Goal: Information Seeking & Learning: Check status

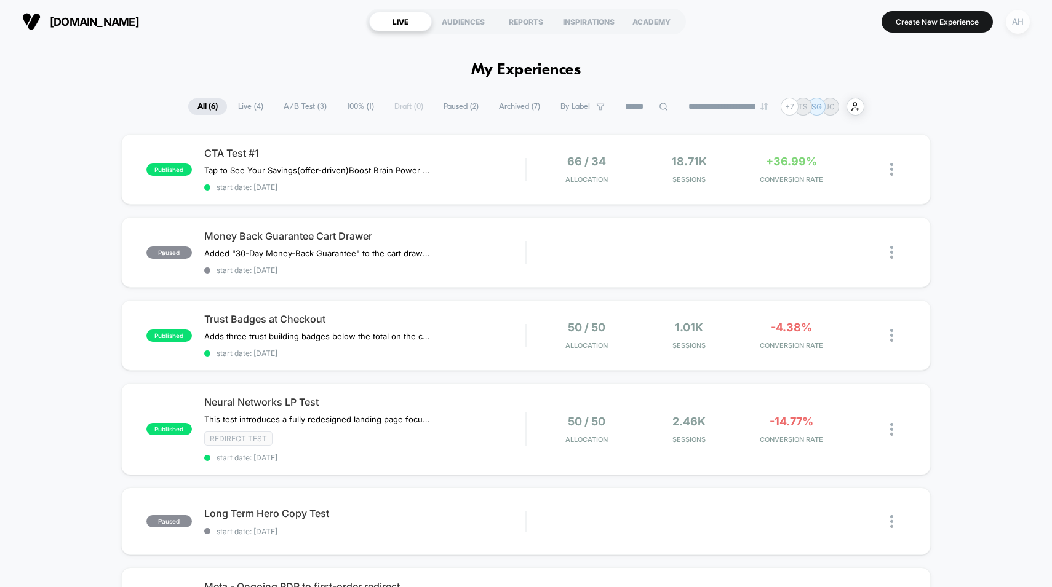
click at [1020, 21] on div "AH" at bounding box center [1018, 22] width 24 height 24
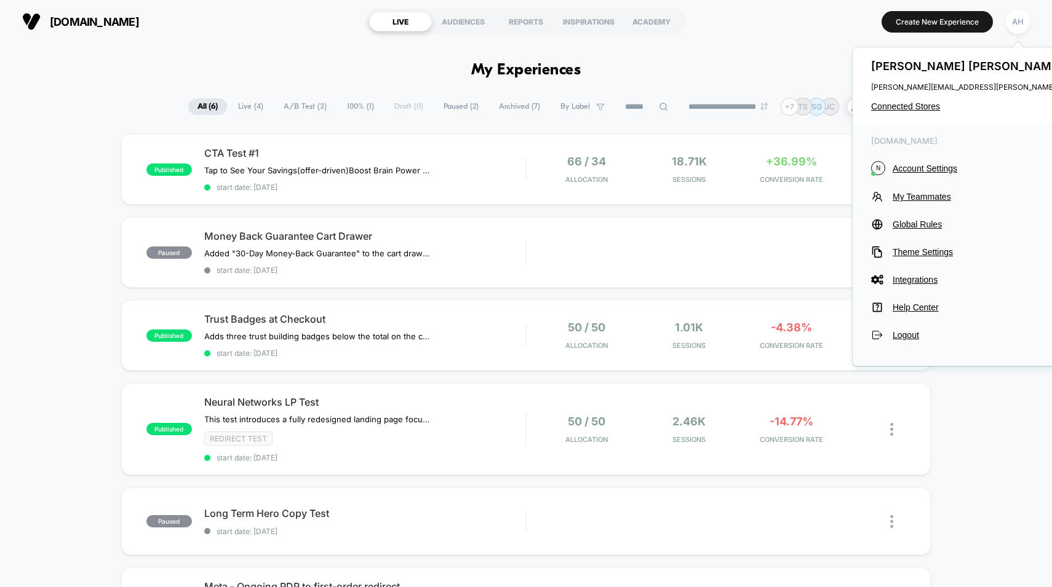
click at [905, 100] on div "Andrew Hernandez andrew.hernandez@gruns.co Connected Stores" at bounding box center [992, 85] width 281 height 76
click at [903, 108] on span "Connected Stores" at bounding box center [993, 106] width 244 height 10
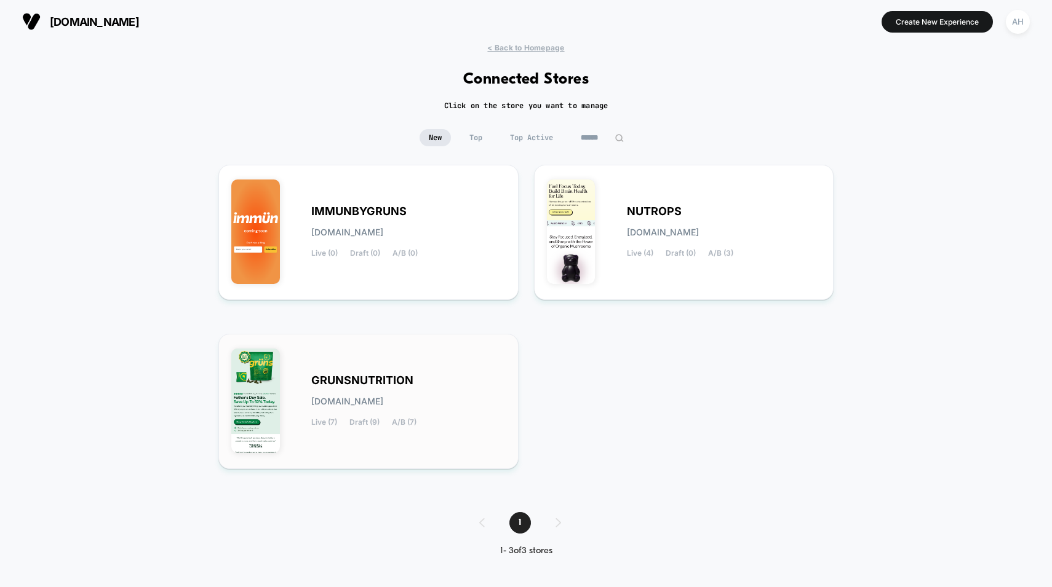
click at [446, 368] on div "GRUNSNUTRITION grunsnutrition.myshopify.com Live (7) Draft (9) A/B (7)" at bounding box center [368, 401] width 274 height 109
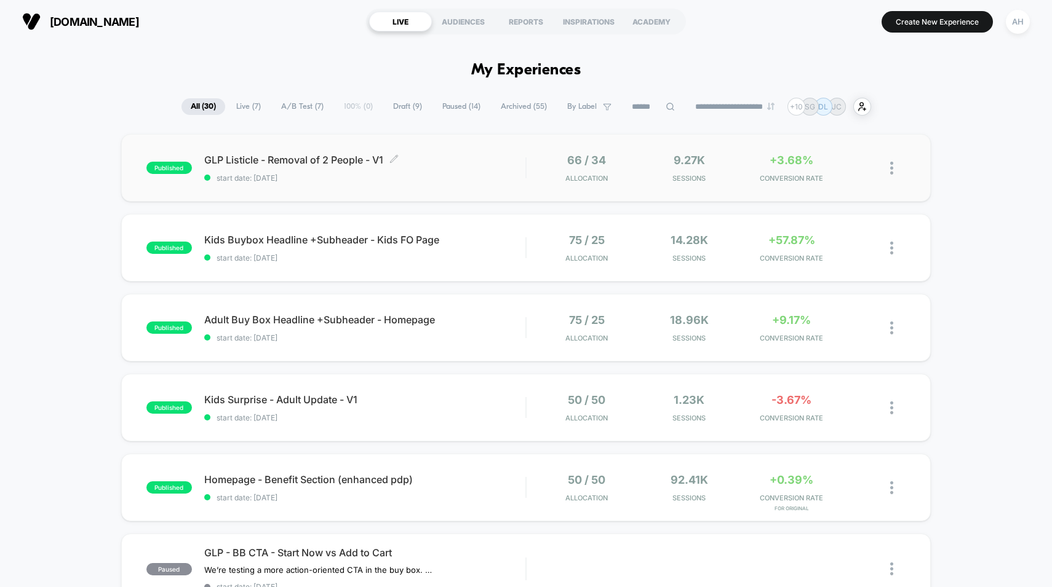
click at [472, 176] on span "start date: 10/10/2025" at bounding box center [365, 177] width 322 height 9
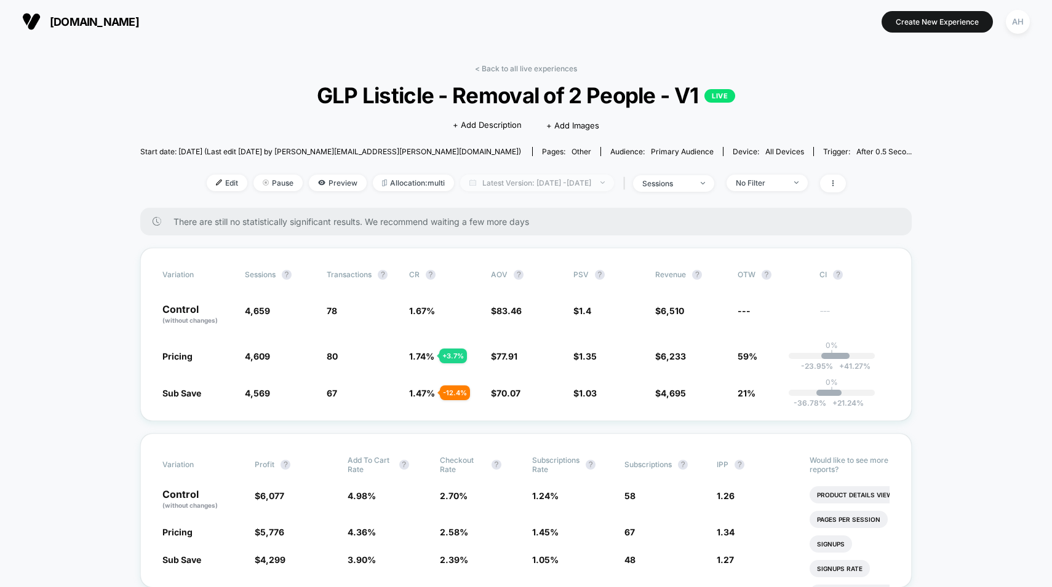
click at [563, 189] on span "Latest Version: Oct 10, 2025 - Oct 13, 2025" at bounding box center [537, 183] width 154 height 17
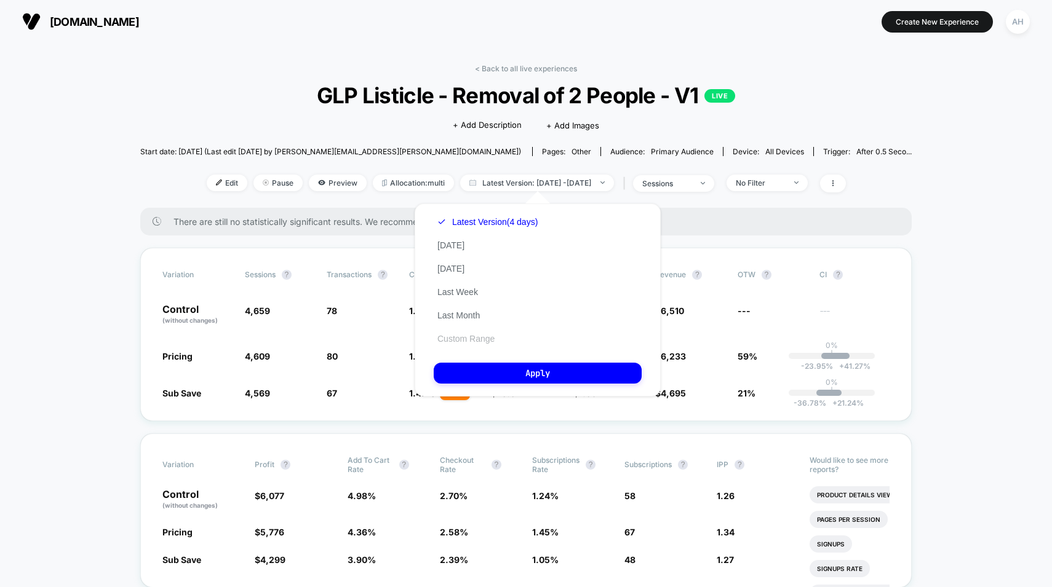
click at [495, 334] on button "Custom Range" at bounding box center [466, 338] width 65 height 11
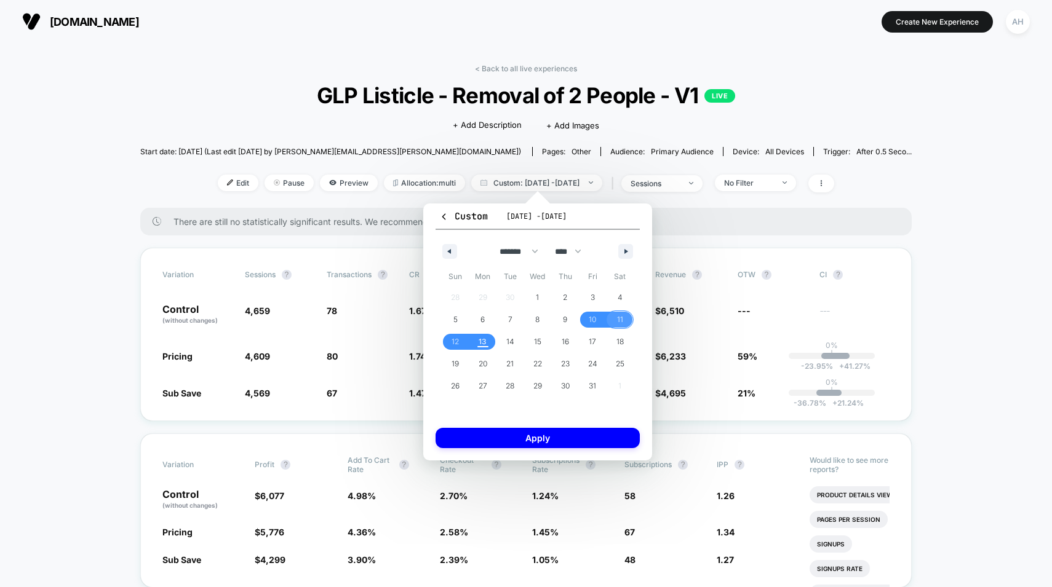
click at [621, 315] on span "11" at bounding box center [620, 320] width 6 height 22
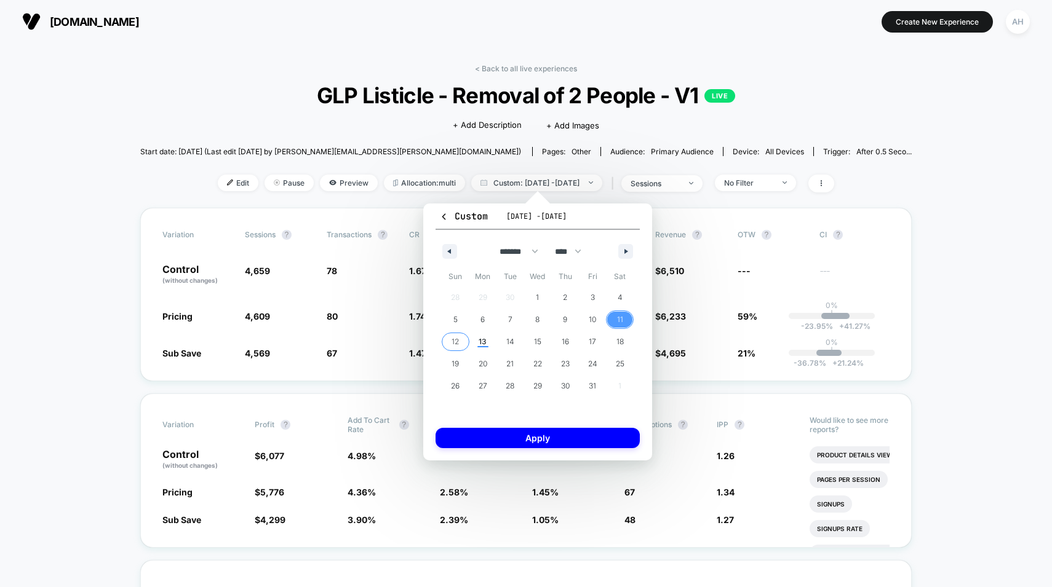
click at [454, 343] on span "12" at bounding box center [454, 342] width 7 height 22
click at [572, 442] on button "Apply" at bounding box center [537, 438] width 204 height 20
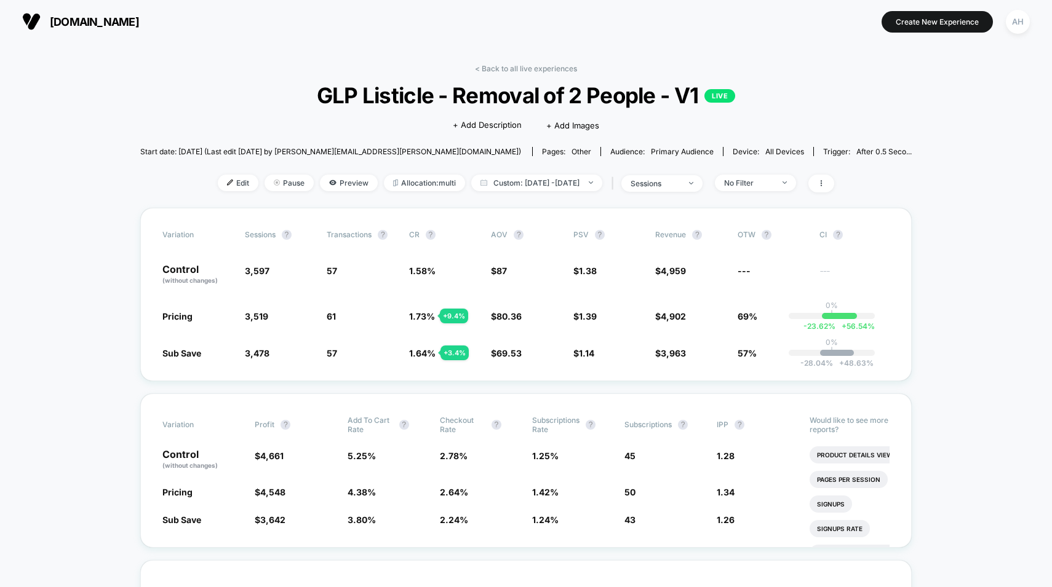
click at [514, 74] on div "< Back to all live experiences GLP Listicle - Removal of 2 People - V1 LIVE Cli…" at bounding box center [525, 136] width 771 height 144
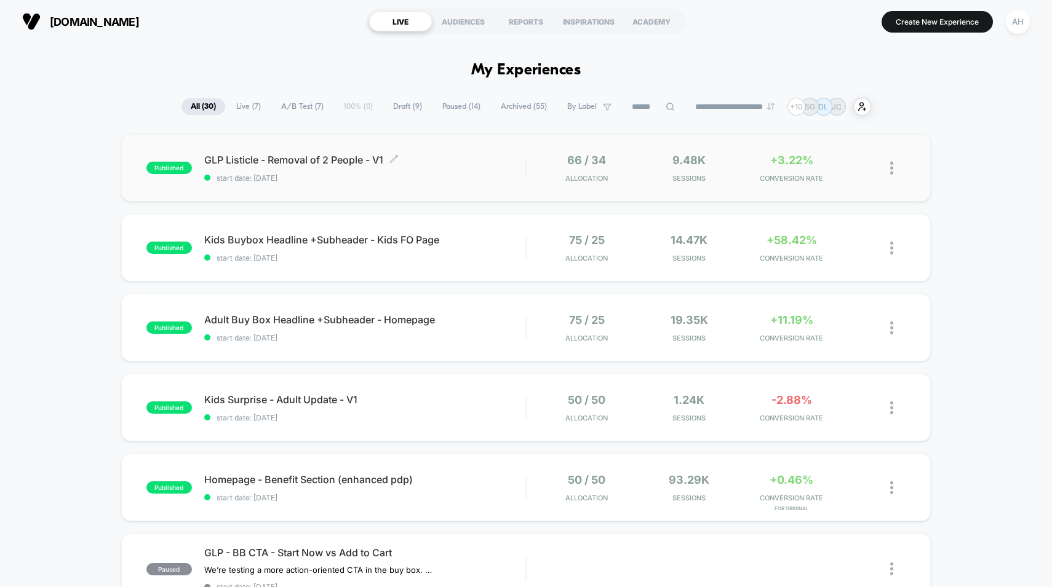
click at [490, 169] on div "GLP Listicle - Removal of 2 People - V1 Click to edit experience details Click …" at bounding box center [365, 168] width 322 height 29
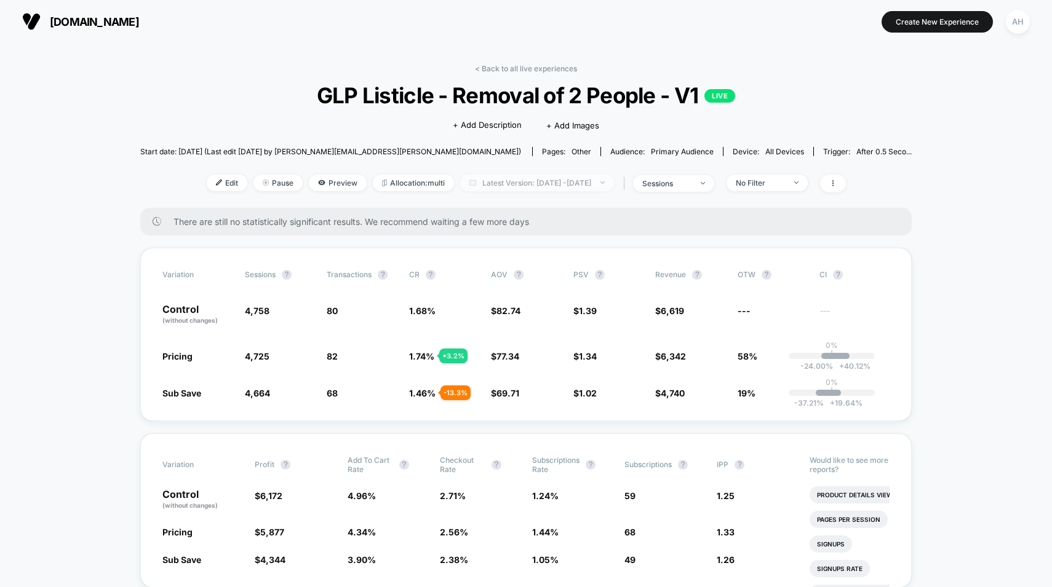
click at [598, 188] on span "Latest Version: Oct 10, 2025 - Oct 13, 2025" at bounding box center [537, 183] width 154 height 17
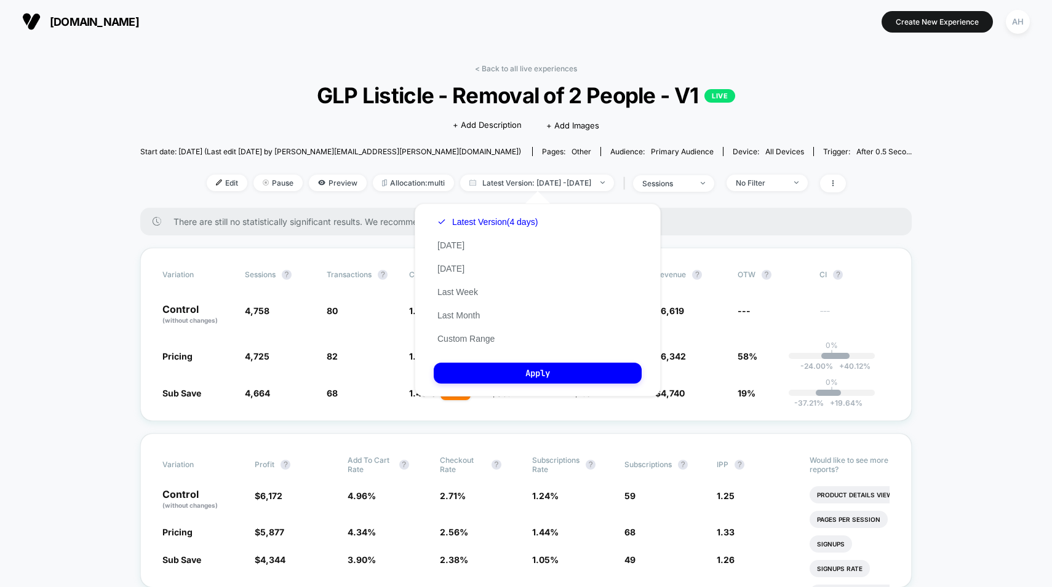
click at [485, 348] on div "Latest Version (4 days) Today Yesterday Last Week Last Month Custom Range" at bounding box center [488, 280] width 108 height 140
click at [485, 339] on button "Custom Range" at bounding box center [466, 338] width 65 height 11
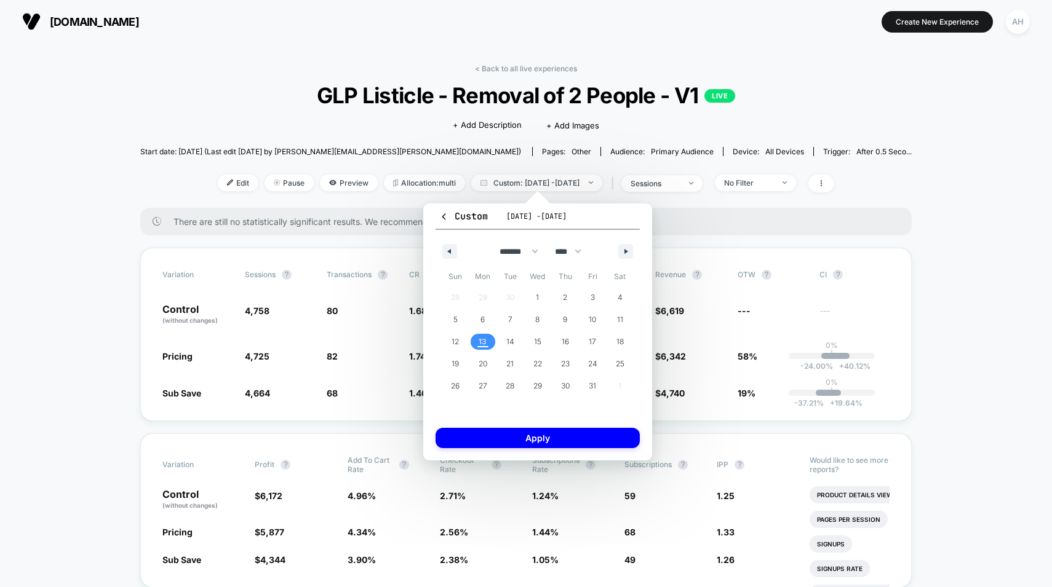
click at [479, 341] on span "13" at bounding box center [482, 342] width 8 height 22
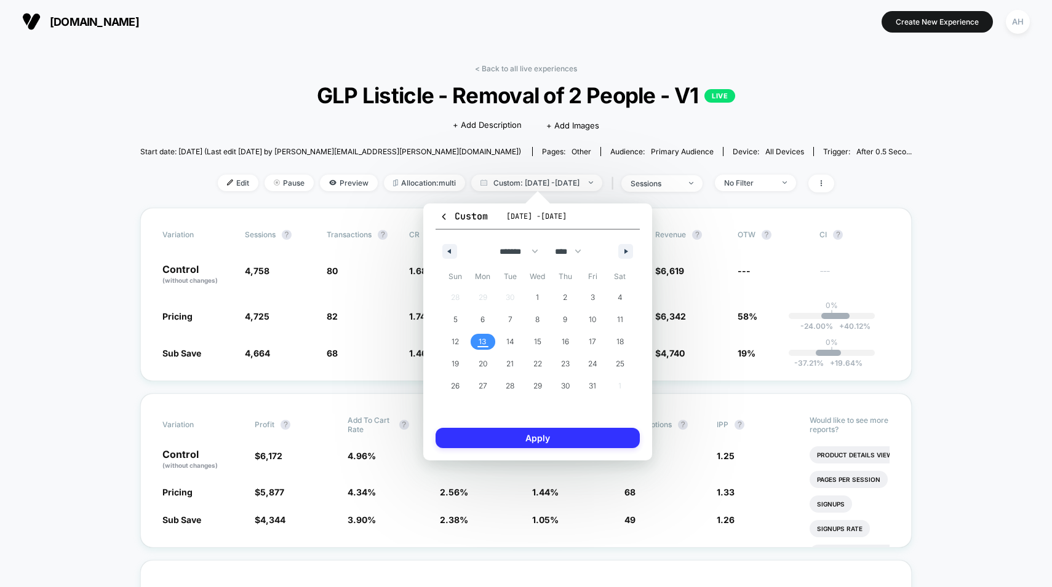
click at [520, 437] on button "Apply" at bounding box center [537, 438] width 204 height 20
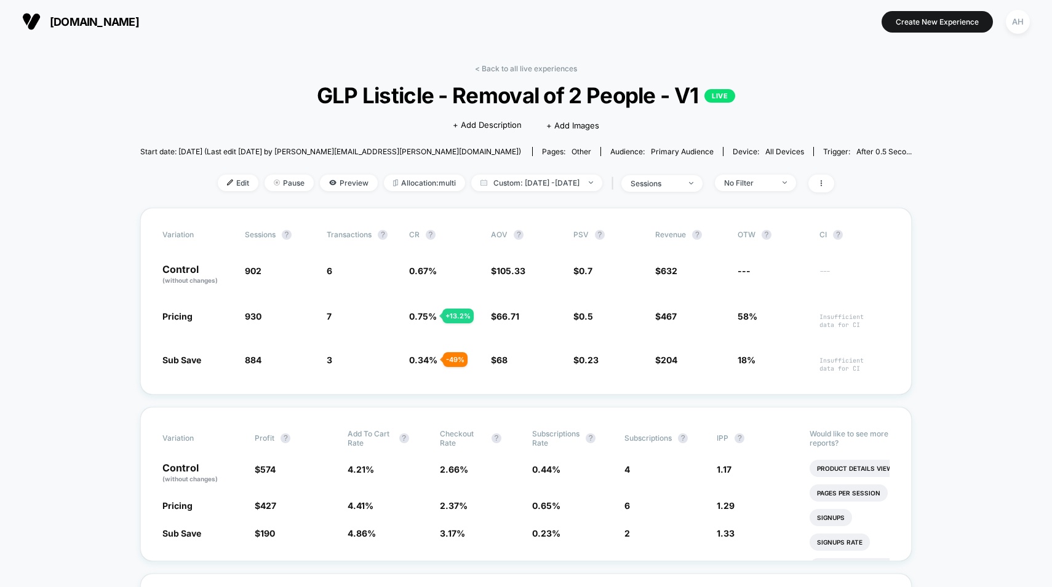
click at [519, 74] on div "< Back to all live experiences GLP Listicle - Removal of 2 People - V1 LIVE Cli…" at bounding box center [525, 136] width 771 height 144
click at [520, 71] on link "< Back to all live experiences" at bounding box center [526, 68] width 102 height 9
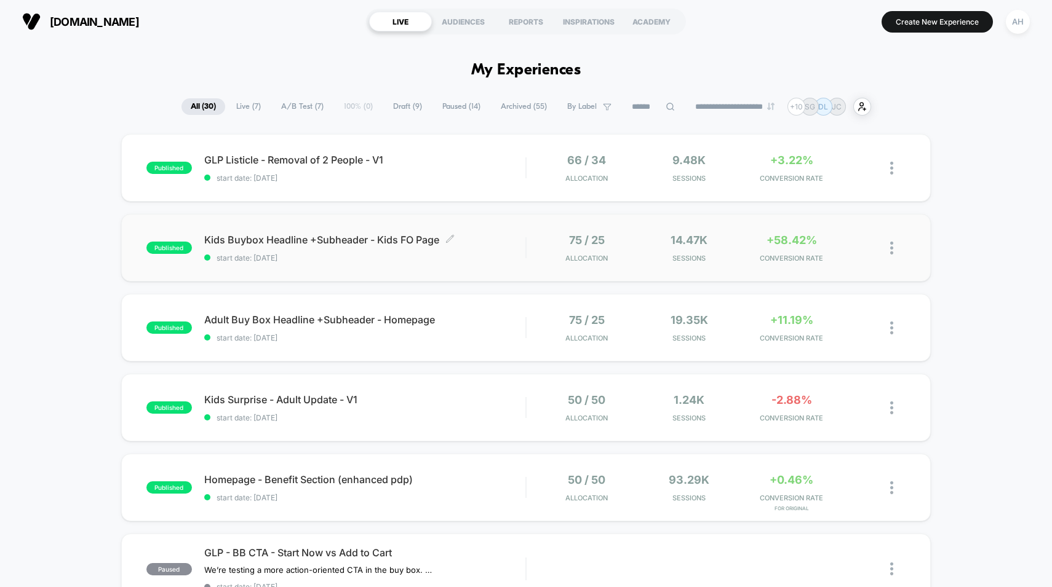
click at [493, 249] on div "Kids Buybox Headline +Subheader - Kids FO Page Click to edit experience details…" at bounding box center [365, 248] width 322 height 29
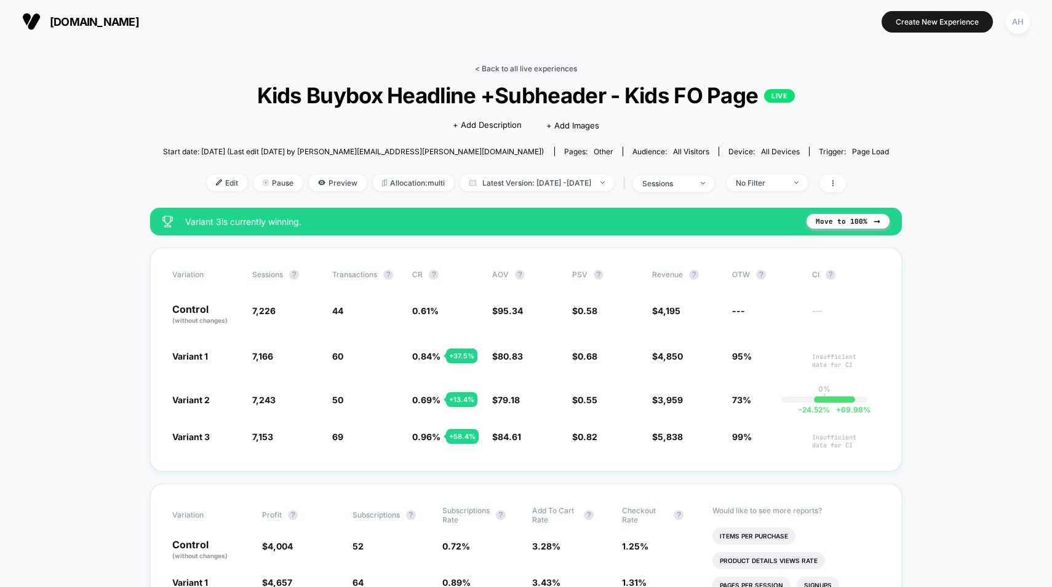
click at [523, 64] on link "< Back to all live experiences" at bounding box center [526, 68] width 102 height 9
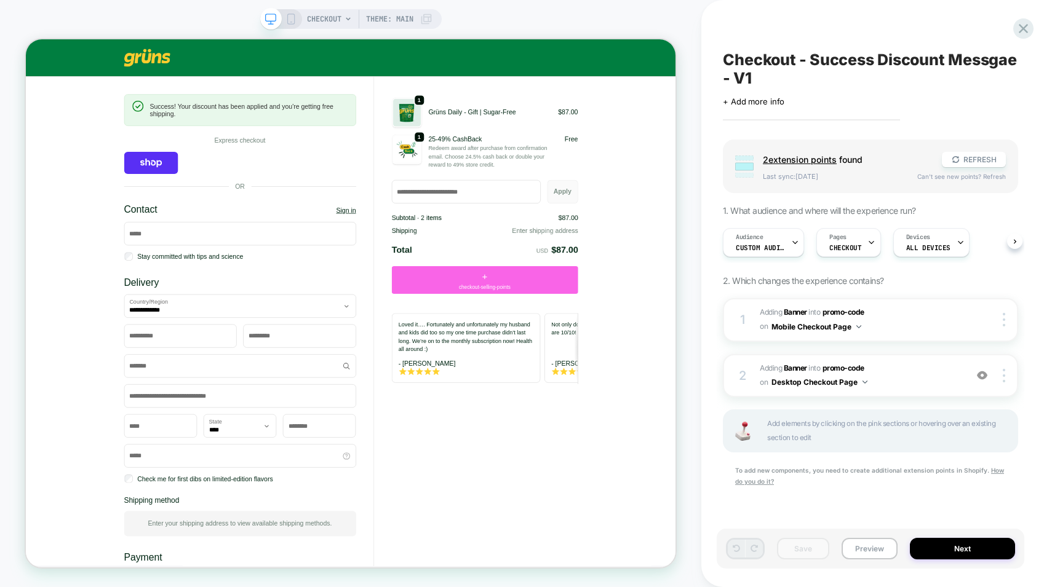
click at [287, 23] on rect at bounding box center [290, 19] width 7 height 10
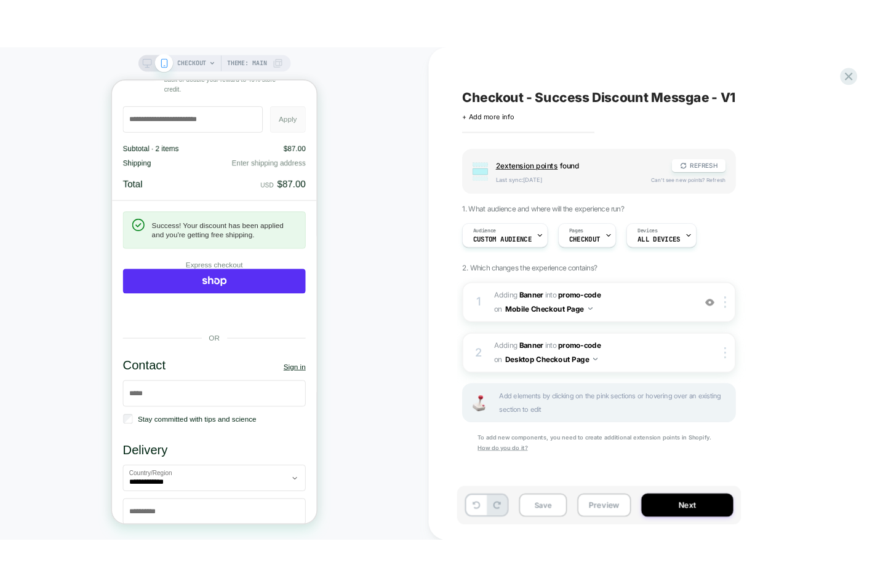
scroll to position [213, 0]
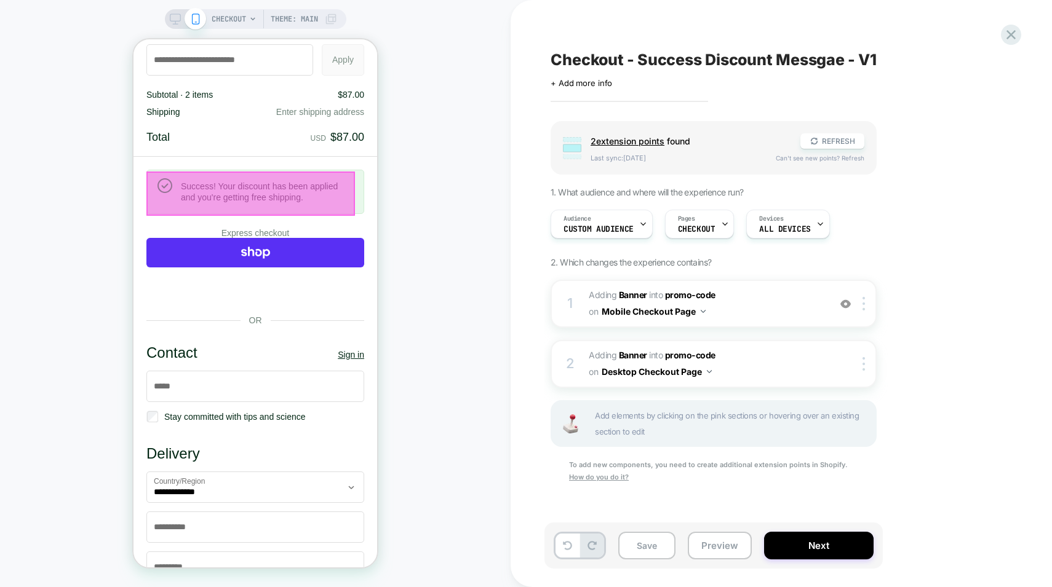
click at [459, 125] on div "CHECKOUT Theme: MAIN" at bounding box center [255, 293] width 510 height 563
click at [454, 294] on div "CHECKOUT Theme: MAIN" at bounding box center [255, 293] width 510 height 563
click at [454, 293] on div "CHECKOUT Theme: MAIN" at bounding box center [255, 293] width 510 height 563
drag, startPoint x: 933, startPoint y: 201, endPoint x: 942, endPoint y: 204, distance: 9.1
click at [933, 201] on div "Group 2 extension point s found REFRESH Last sync: [DATE] Can't see new points?…" at bounding box center [774, 318] width 449 height 394
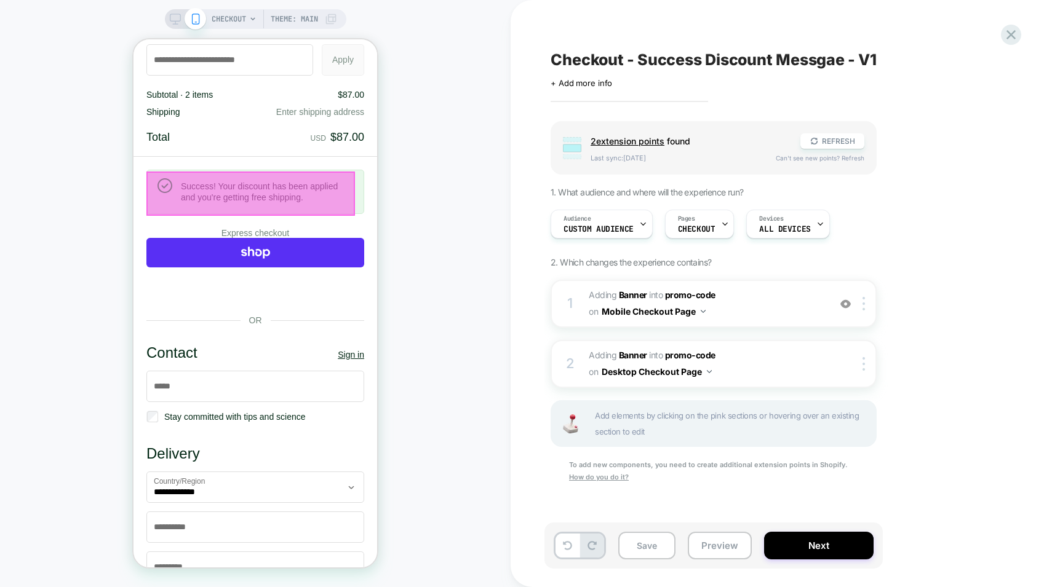
click at [447, 184] on div "CHECKOUT Theme: MAIN" at bounding box center [255, 293] width 510 height 563
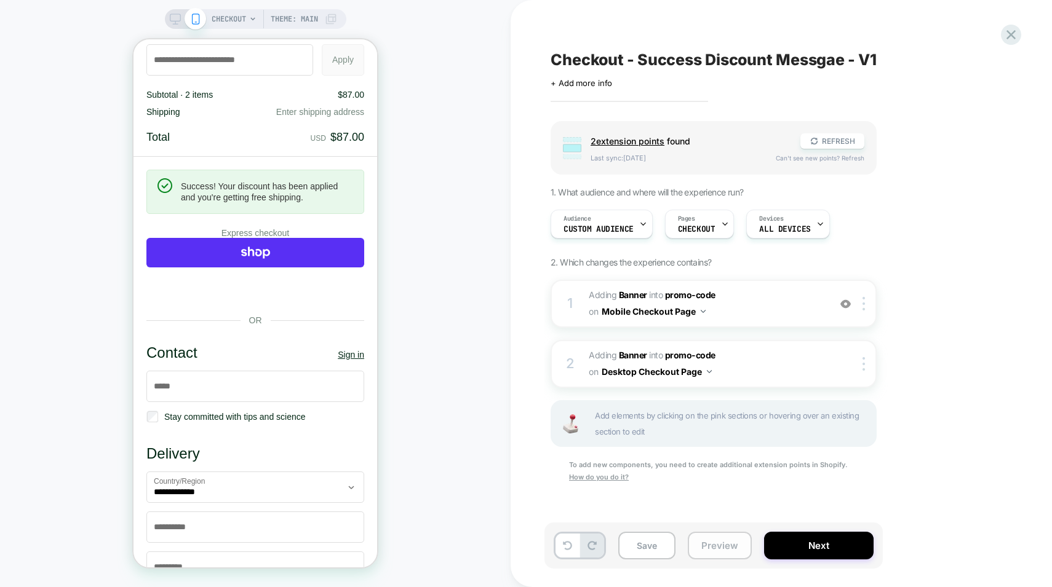
click at [707, 542] on button "Preview" at bounding box center [720, 546] width 64 height 28
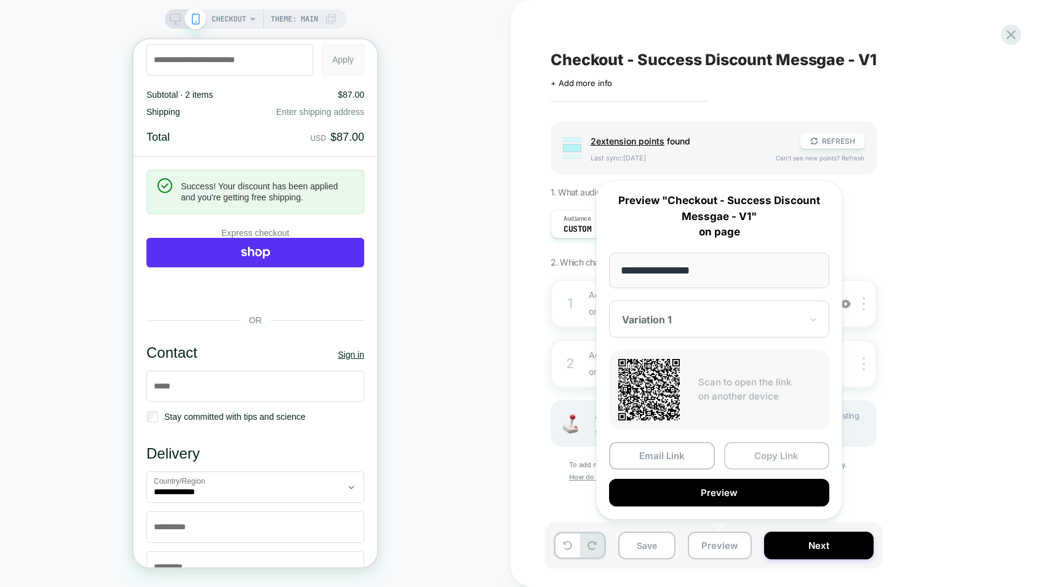
click at [763, 460] on button "Copy Link" at bounding box center [777, 456] width 106 height 28
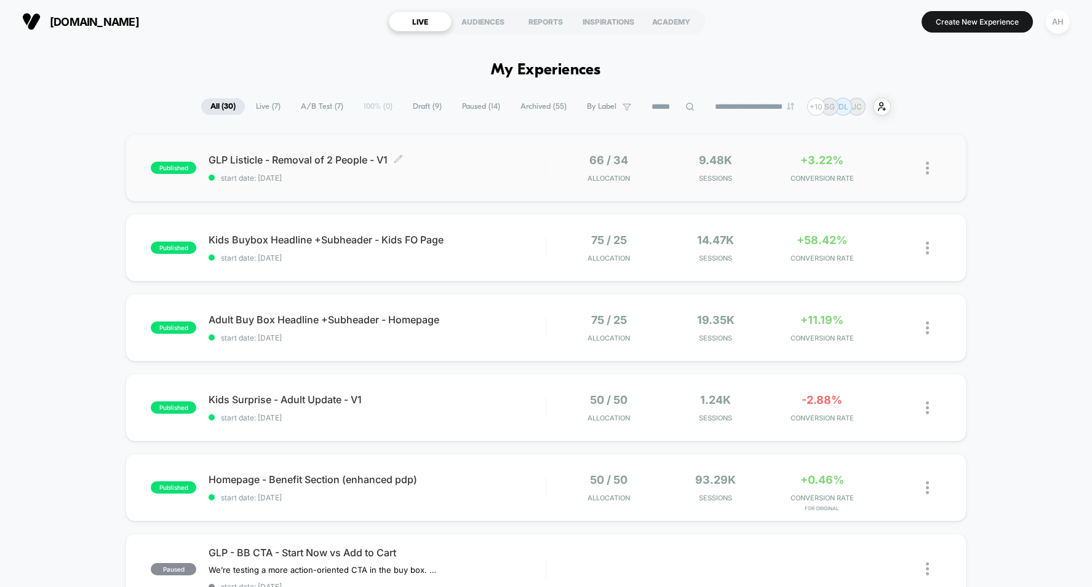
click at [509, 177] on span "start date: 10/10/2025" at bounding box center [376, 177] width 337 height 9
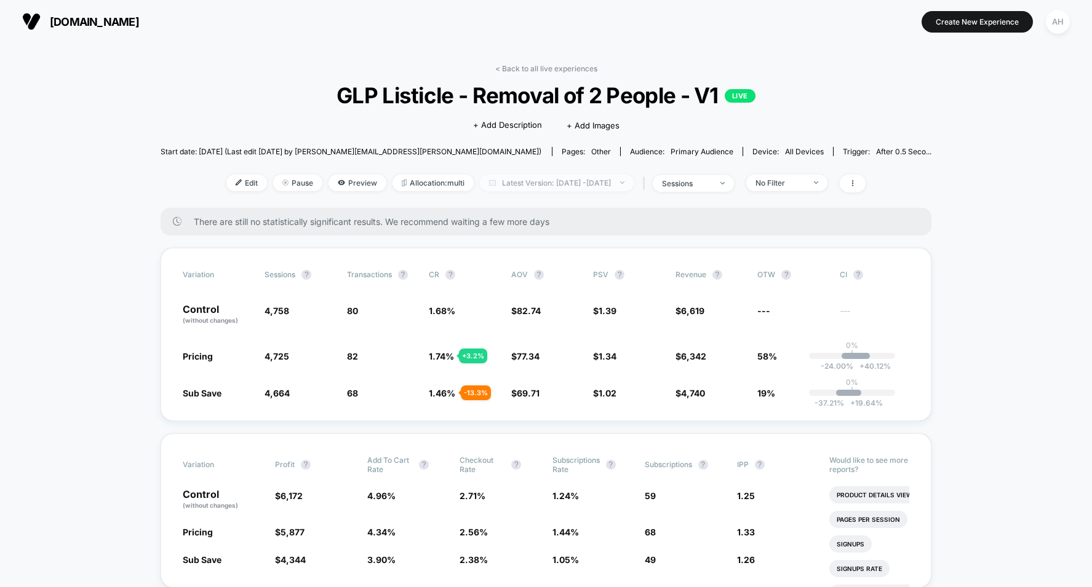
click at [556, 175] on span "Latest Version: Oct 10, 2025 - Oct 13, 2025" at bounding box center [557, 183] width 154 height 17
select select "*"
select select "****"
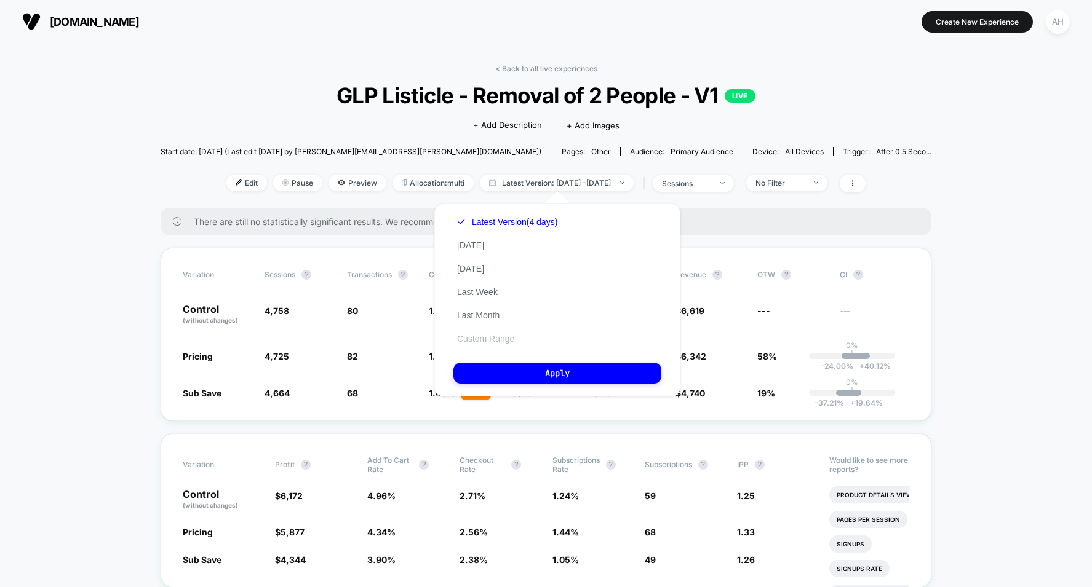
click at [495, 339] on button "Custom Range" at bounding box center [485, 338] width 65 height 11
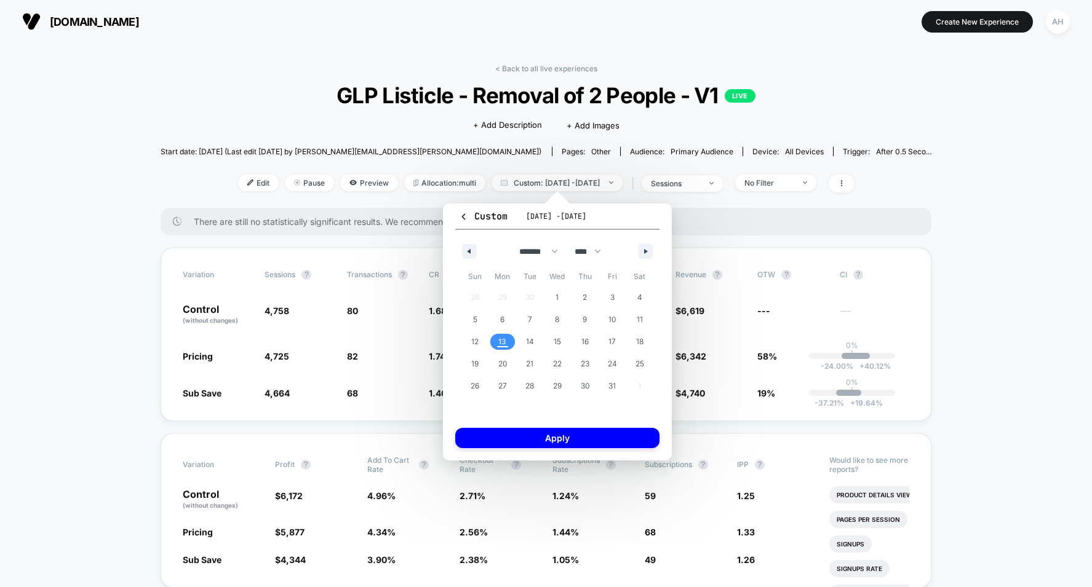
click at [509, 344] on span "13" at bounding box center [503, 342] width 28 height 16
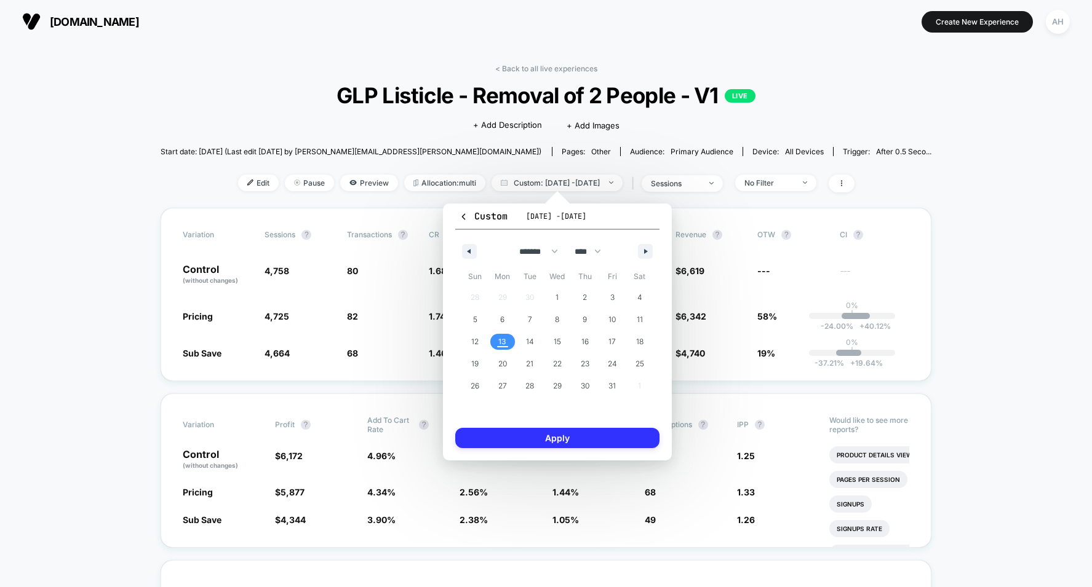
click at [537, 440] on button "Apply" at bounding box center [557, 438] width 204 height 20
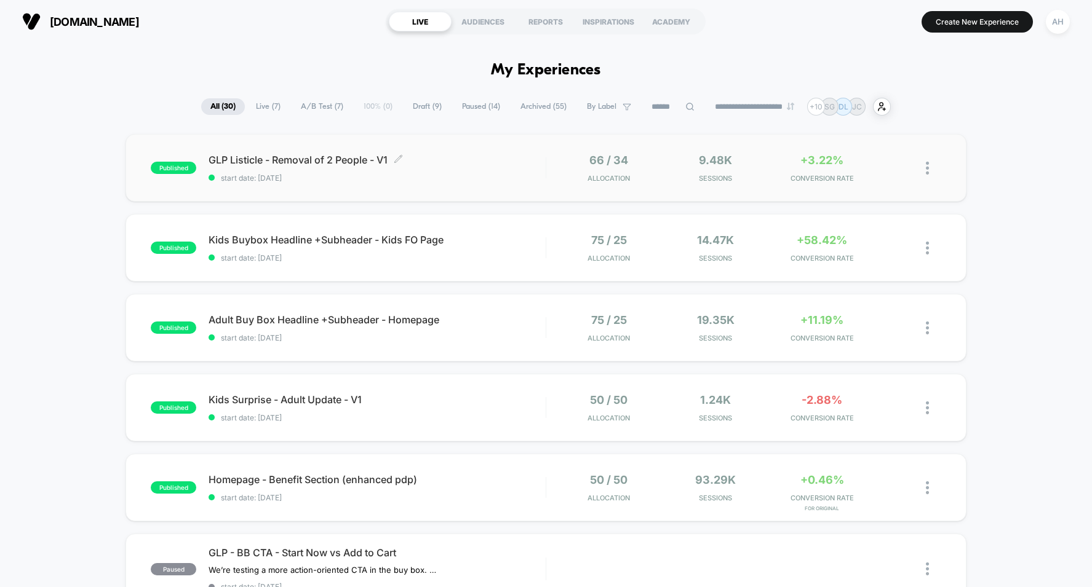
click at [513, 170] on div "GLP Listicle - Removal of 2 People - V1 Click to edit experience details Click …" at bounding box center [376, 168] width 337 height 29
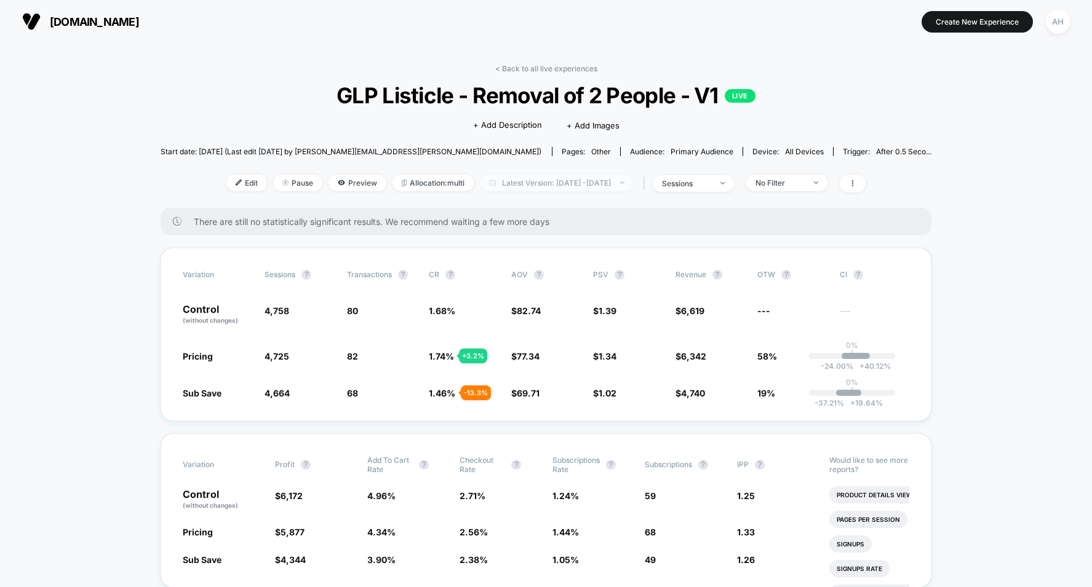
click at [527, 180] on span "Latest Version: [DATE] - [DATE]" at bounding box center [557, 183] width 154 height 17
select select "*"
select select "****"
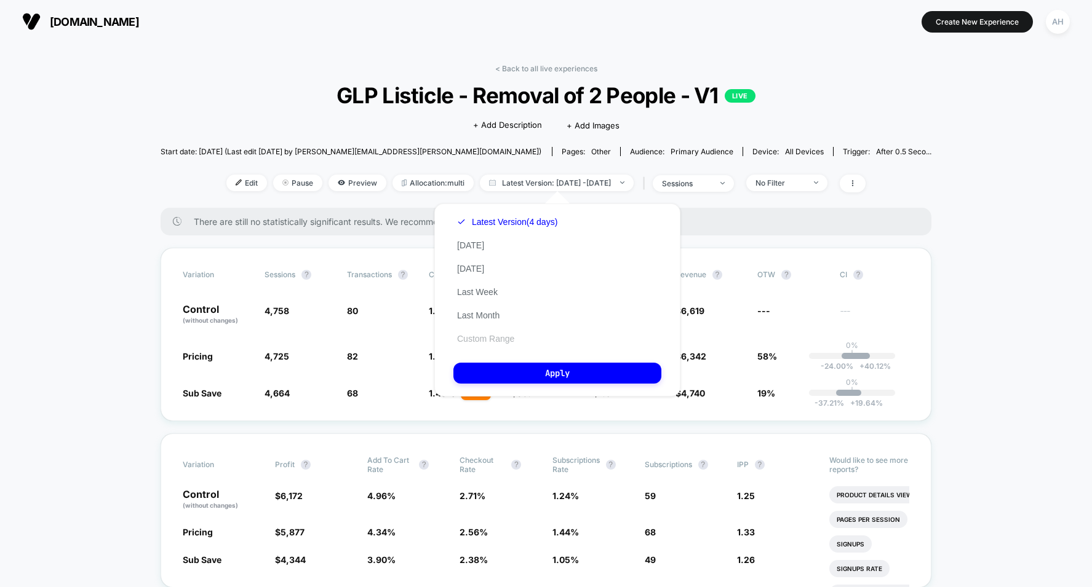
click at [482, 339] on button "Custom Range" at bounding box center [485, 338] width 65 height 11
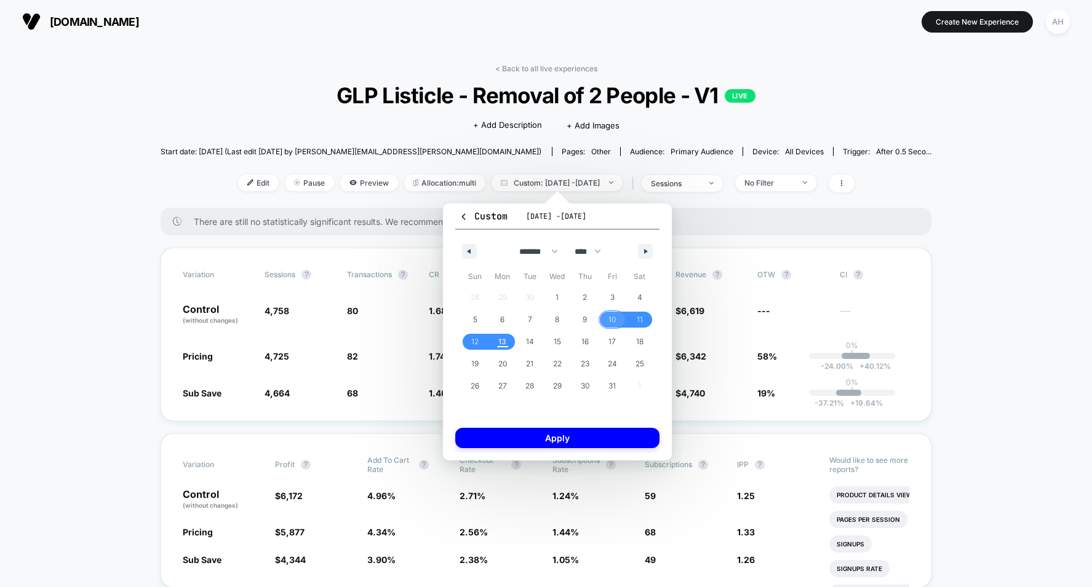
click at [619, 320] on span "10" at bounding box center [612, 320] width 28 height 16
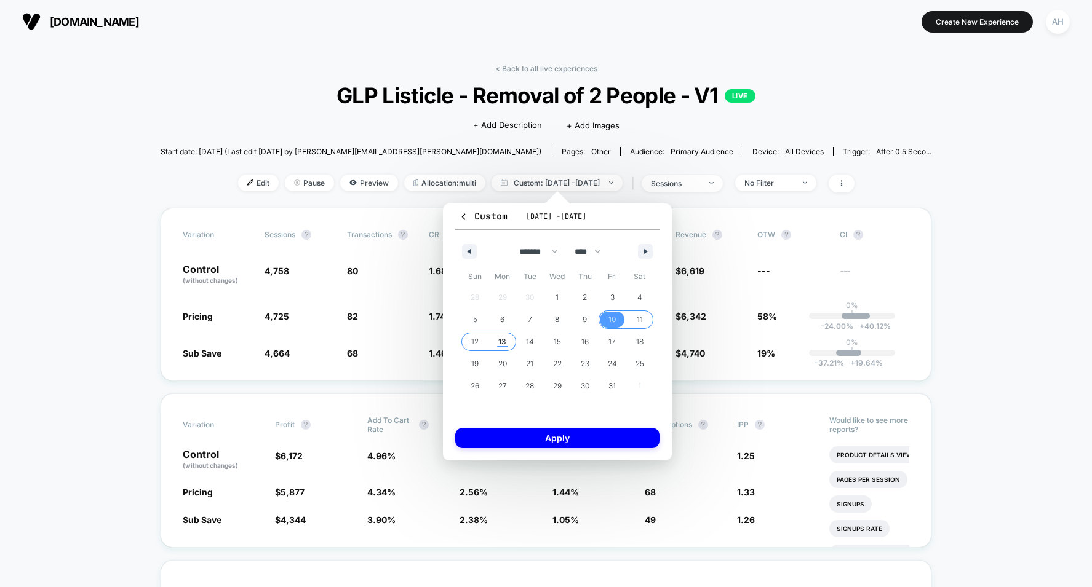
click at [513, 341] on span "13" at bounding box center [503, 342] width 28 height 16
click at [653, 320] on div "Sun Mon Tue Wed Thu Fri Sat 28 29 30 1 2 3 4 5 6 7 8 9 10 11 12 13 14 15 16 17 …" at bounding box center [557, 338] width 204 height 143
click at [634, 320] on span "11" at bounding box center [639, 320] width 28 height 16
click at [492, 344] on span "13" at bounding box center [503, 342] width 28 height 16
click at [561, 450] on div "Custom [DATE] - [DATE] ******* ******** ***** ***** *** **** **** ****** ******…" at bounding box center [557, 332] width 229 height 257
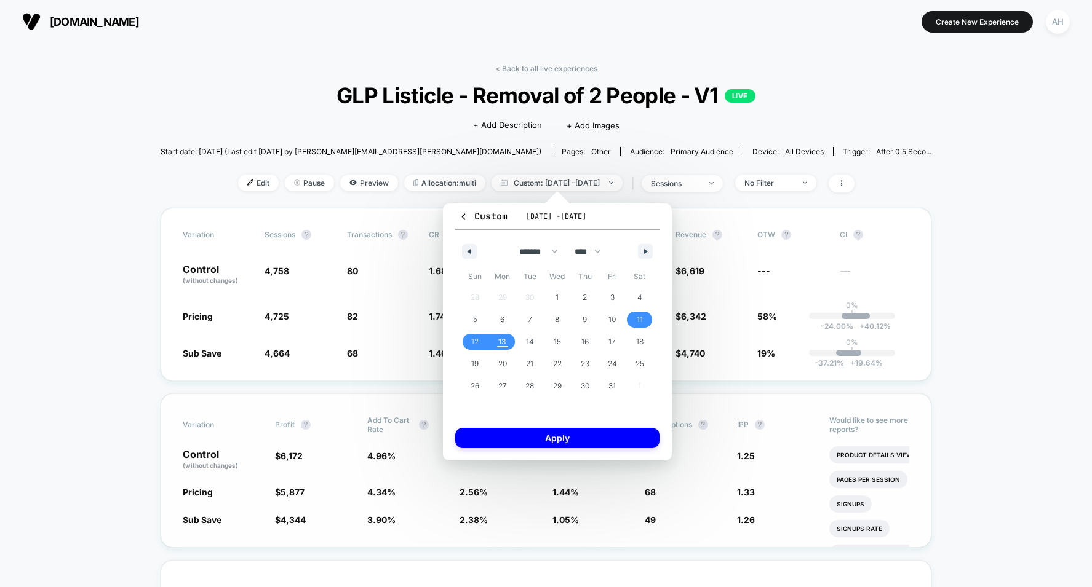
click at [562, 441] on button "Apply" at bounding box center [557, 438] width 204 height 20
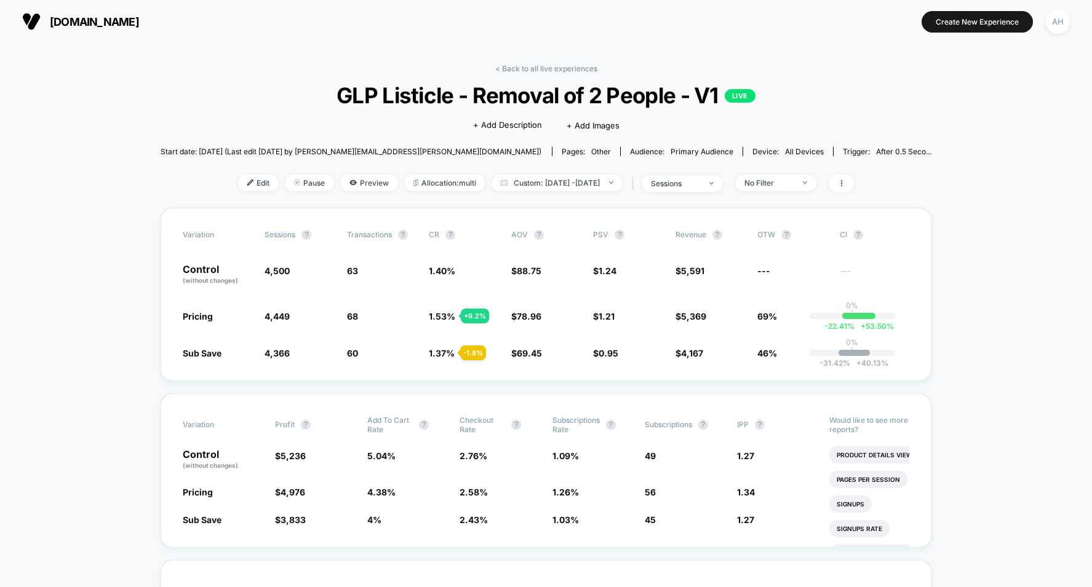
click at [538, 68] on link "< Back to all live experiences" at bounding box center [546, 68] width 102 height 9
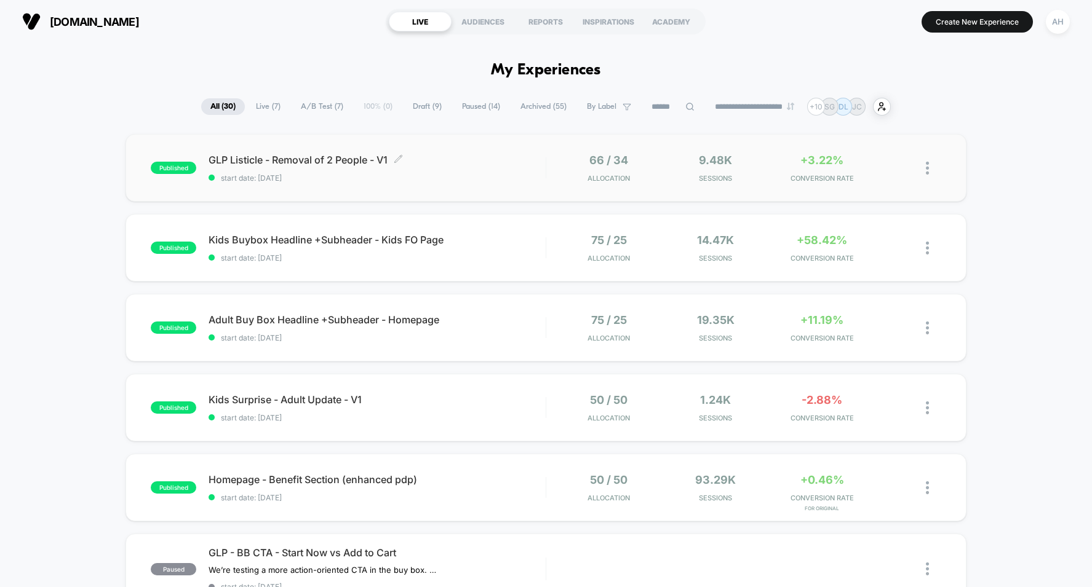
click at [529, 182] on span "start date: [DATE]" at bounding box center [376, 177] width 337 height 9
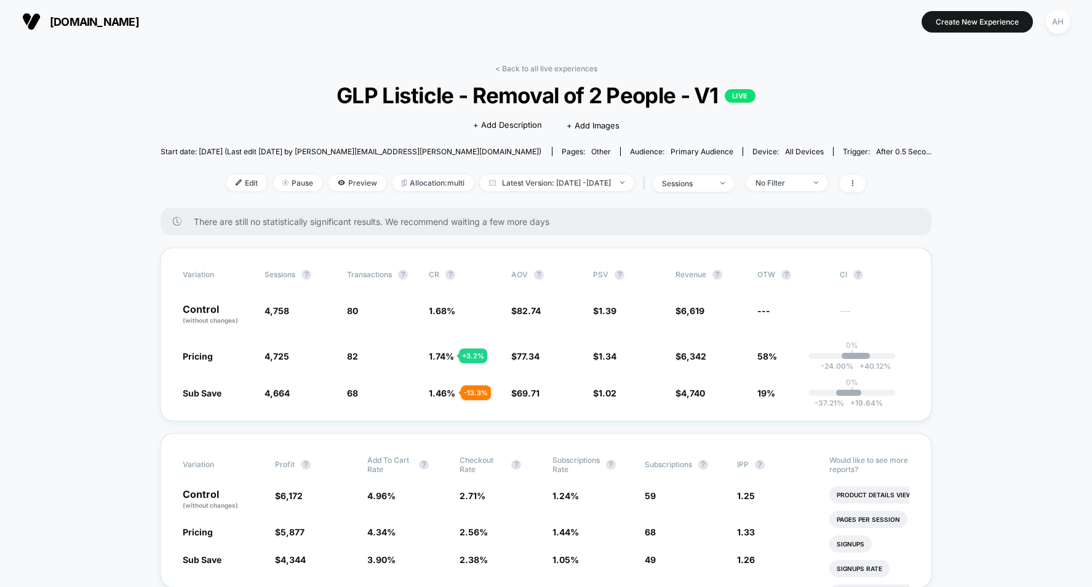
click at [596, 194] on div "< Back to all live experiences GLP Listicle - Removal of 2 People - V1 LIVE Cli…" at bounding box center [546, 136] width 771 height 144
click at [554, 172] on div "< Back to all live experiences GLP Listicle - Removal of 2 People - V1 LIVE Cli…" at bounding box center [546, 136] width 771 height 144
click at [792, 181] on div "No Filter" at bounding box center [779, 182] width 49 height 9
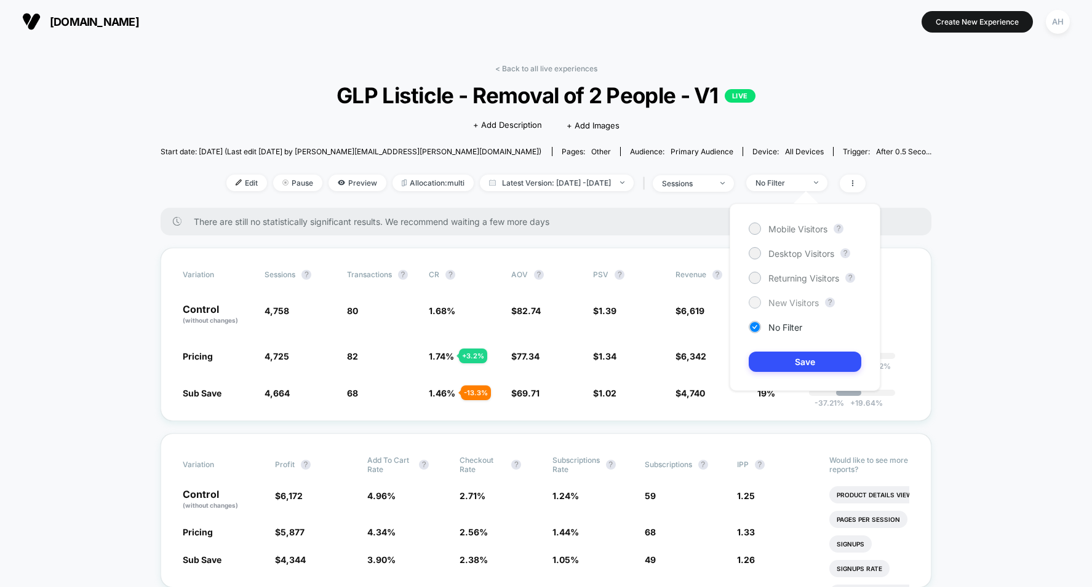
click at [782, 302] on span "New Visitors" at bounding box center [793, 303] width 50 height 10
click at [801, 355] on button "Save" at bounding box center [804, 362] width 113 height 20
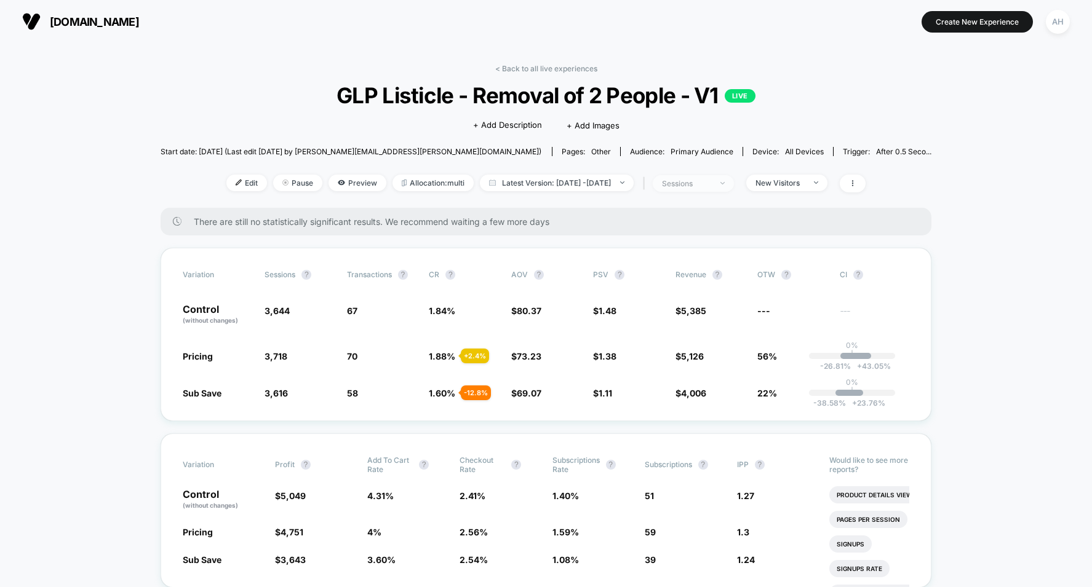
click at [711, 179] on div "sessions" at bounding box center [686, 183] width 49 height 9
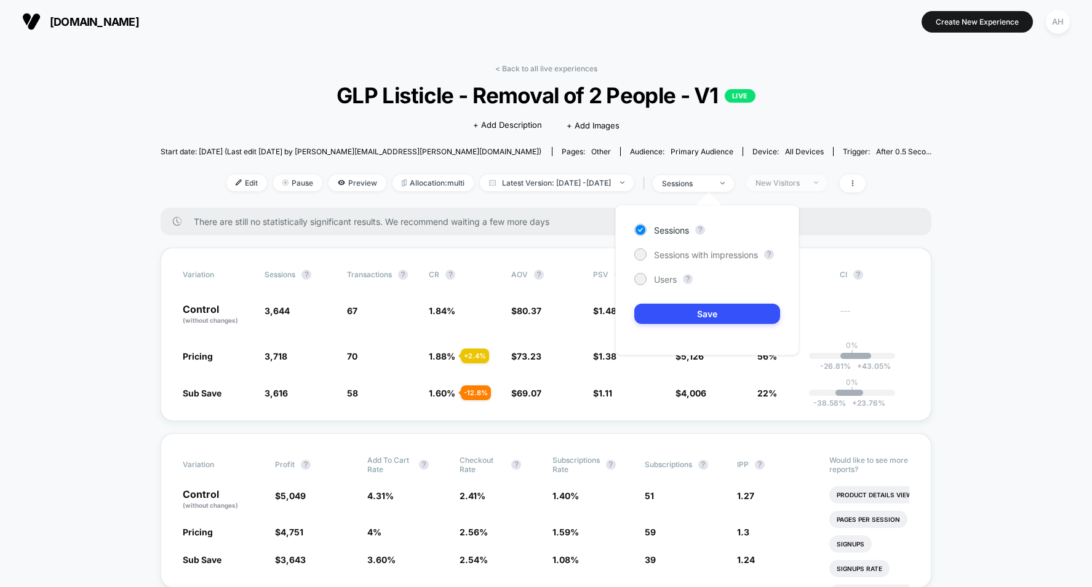
click at [804, 181] on div "New Visitors" at bounding box center [779, 182] width 49 height 9
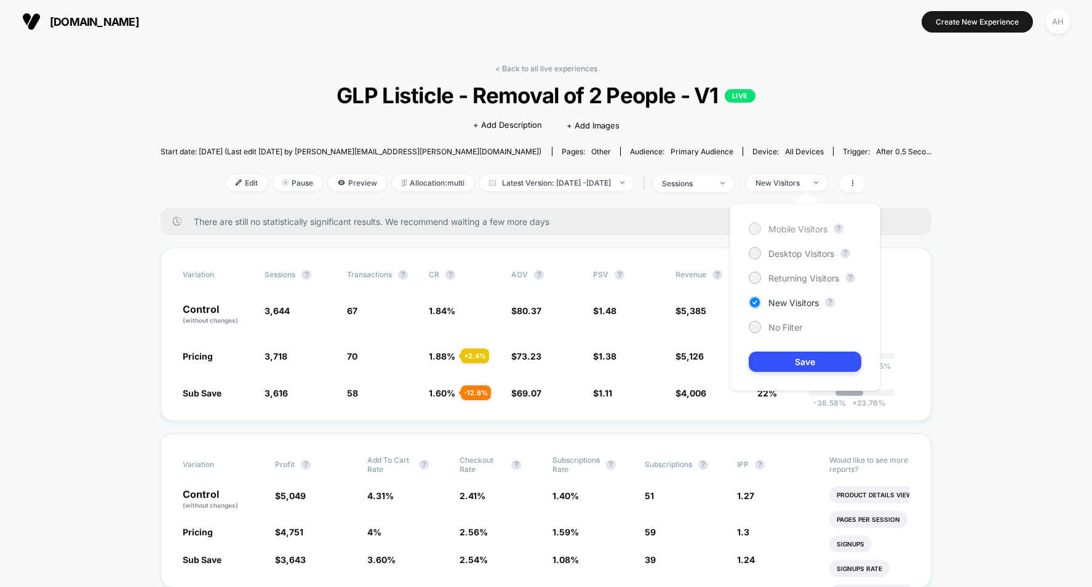
click at [784, 228] on span "Mobile Visitors" at bounding box center [797, 229] width 59 height 10
click at [798, 364] on button "Save" at bounding box center [804, 362] width 113 height 20
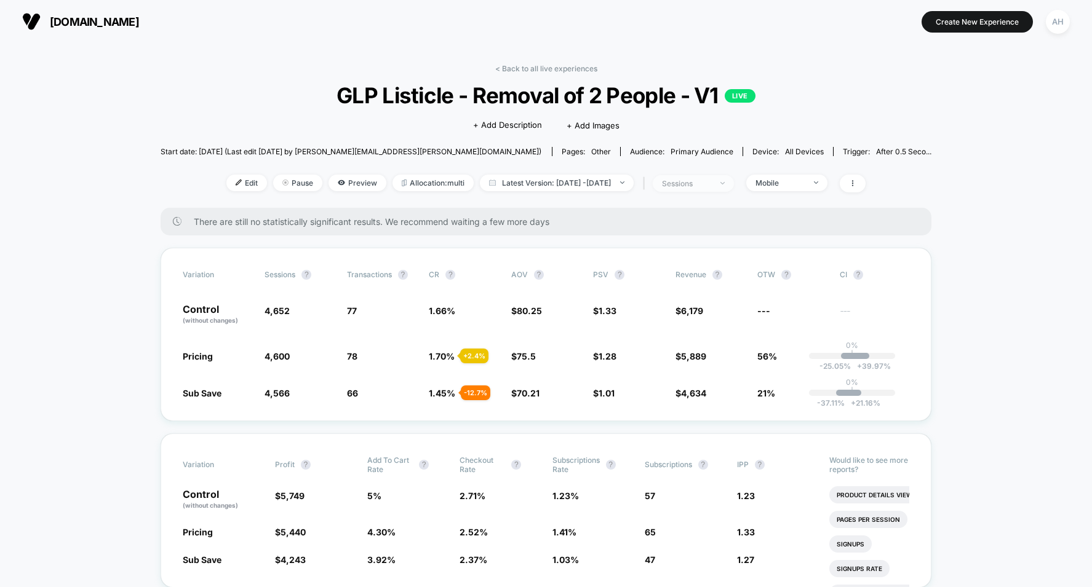
click at [734, 181] on span "sessions" at bounding box center [693, 183] width 81 height 17
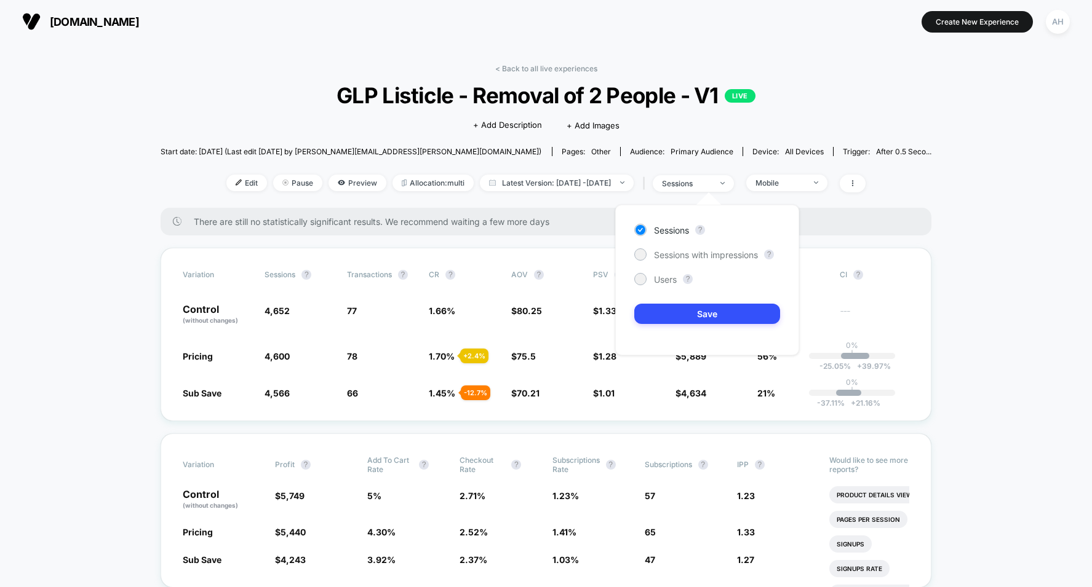
click at [796, 191] on div "Edit Pause Preview Allocation: multi Latest Version: [DATE] - [DATE] | sessions…" at bounding box center [546, 184] width 771 height 18
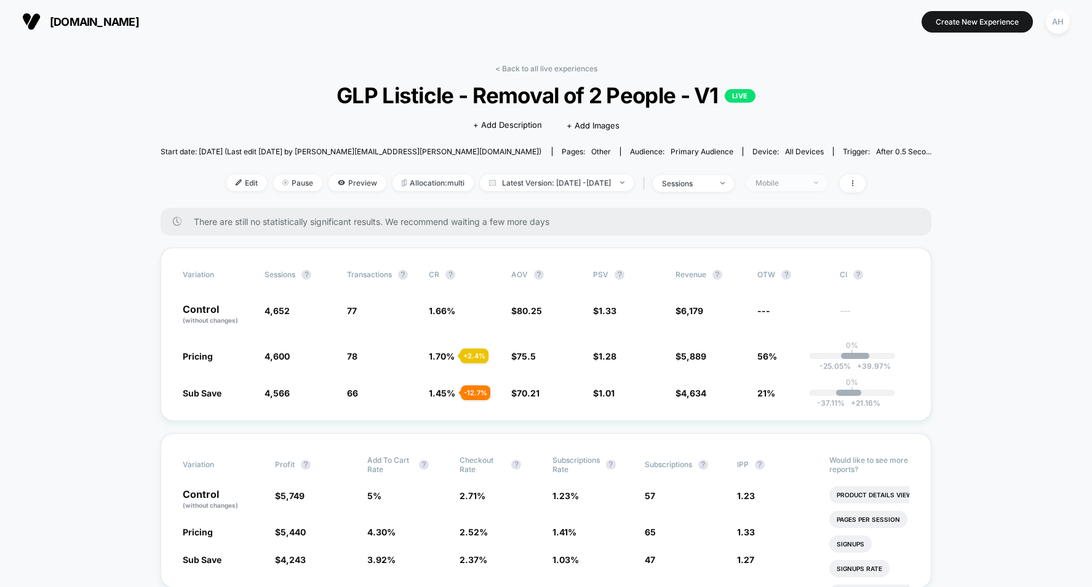
click at [802, 180] on div "Mobile" at bounding box center [779, 182] width 49 height 9
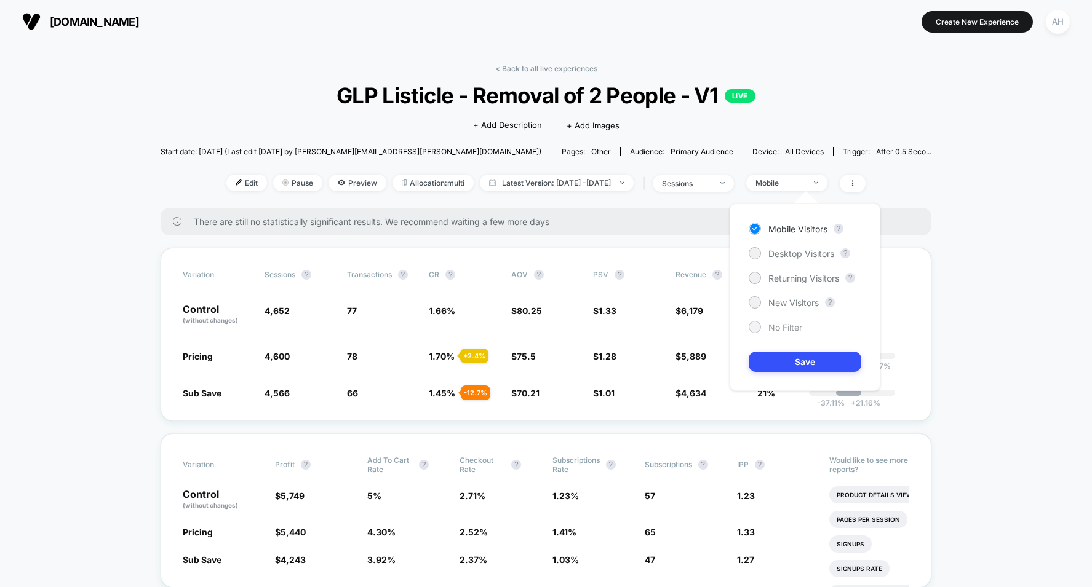
click at [772, 327] on span "No Filter" at bounding box center [785, 327] width 34 height 10
click at [796, 364] on button "Save" at bounding box center [804, 362] width 113 height 20
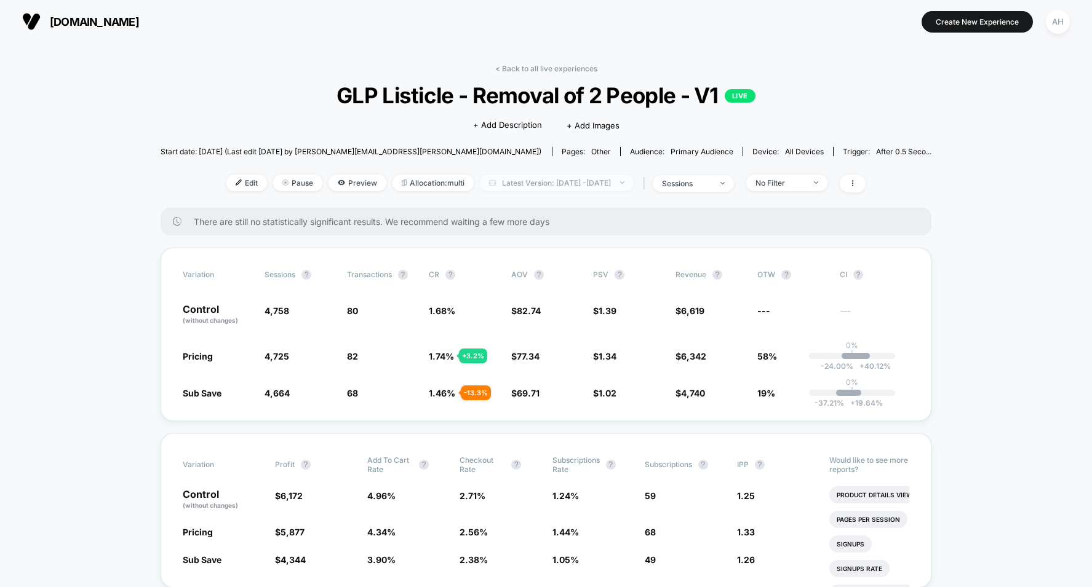
click at [608, 186] on span "Latest Version: [DATE] - [DATE]" at bounding box center [557, 183] width 154 height 17
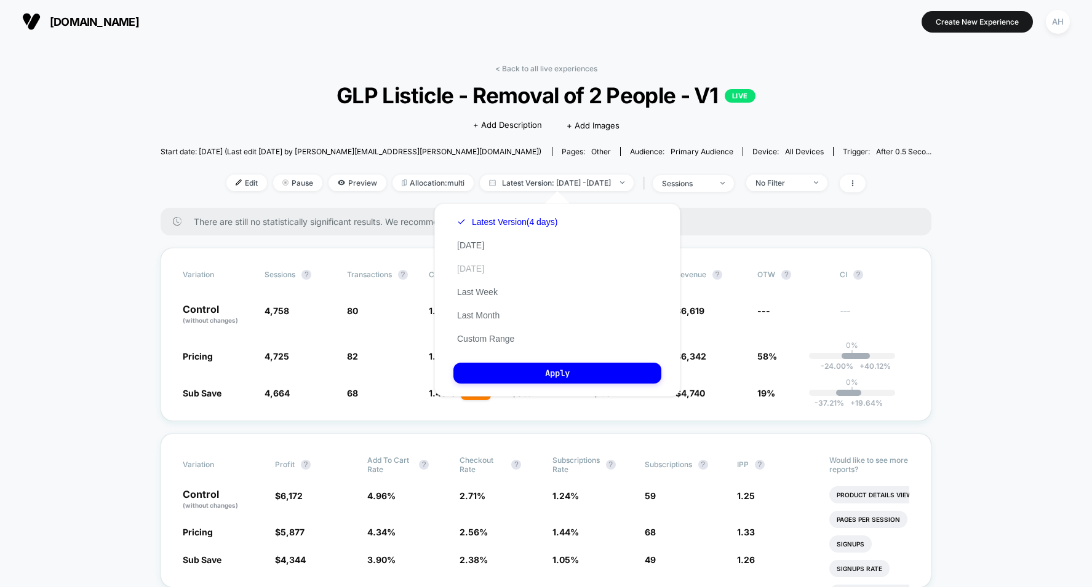
click at [485, 263] on button "[DATE]" at bounding box center [470, 268] width 34 height 11
click at [539, 355] on div "Latest Version (4 days) [DATE] [DATE] Last Week Last Month Custom Range Apply" at bounding box center [557, 300] width 246 height 193
click at [546, 378] on button "Apply" at bounding box center [557, 373] width 208 height 21
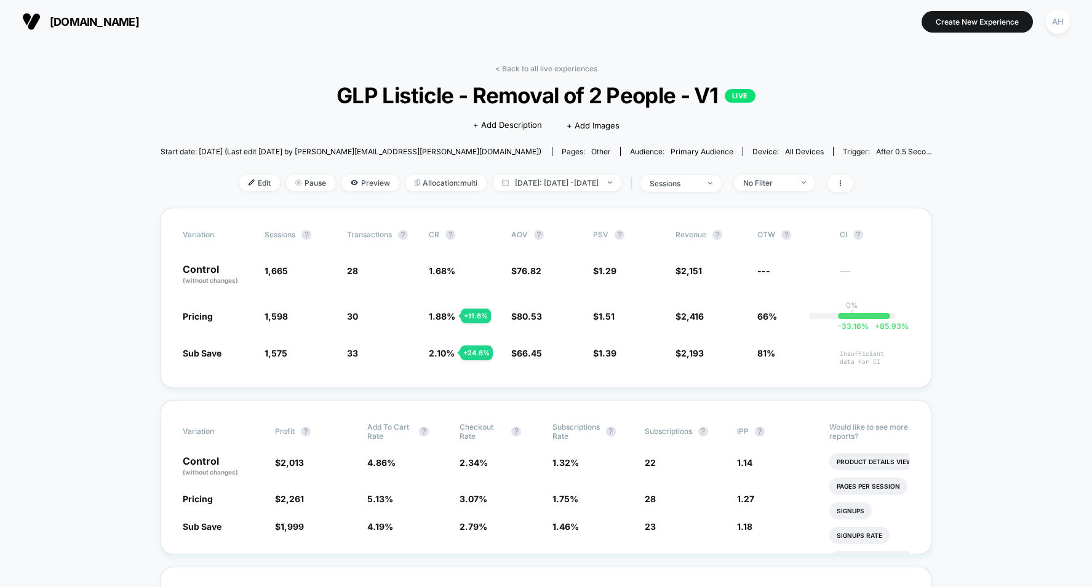
drag, startPoint x: 538, startPoint y: 67, endPoint x: 547, endPoint y: 58, distance: 13.1
click at [538, 67] on link "< Back to all live experiences" at bounding box center [546, 68] width 102 height 9
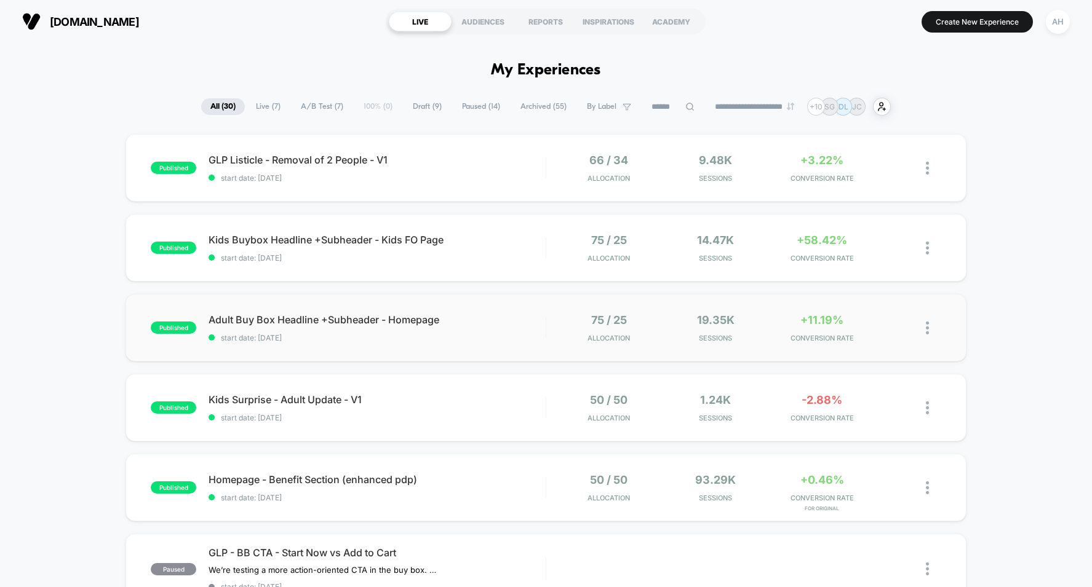
click at [522, 319] on span "Adult Buy Box Headline +Subheader - Homepage" at bounding box center [376, 320] width 337 height 12
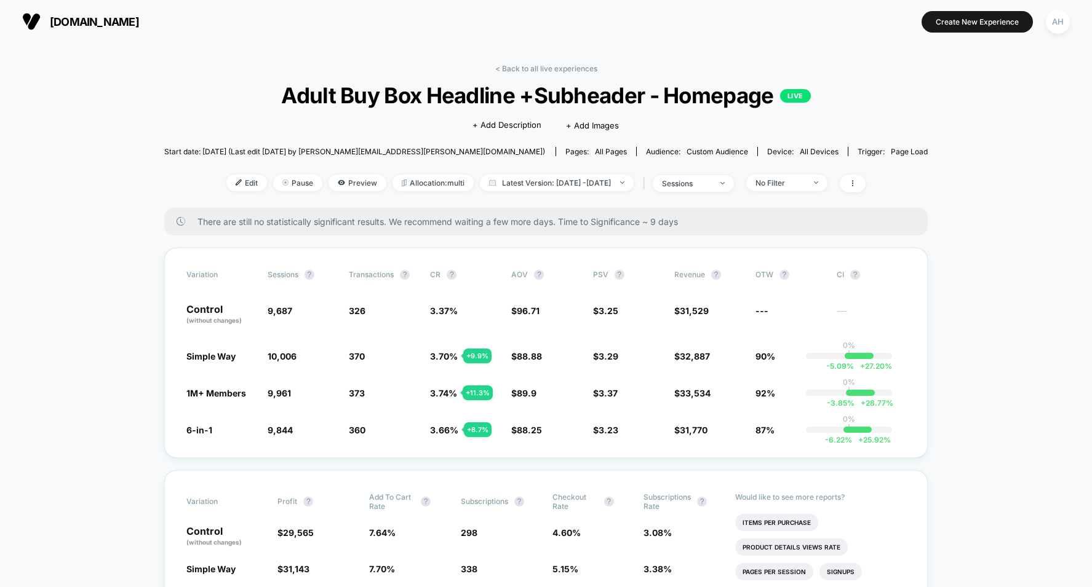
click at [539, 66] on link "< Back to all live experiences" at bounding box center [546, 68] width 102 height 9
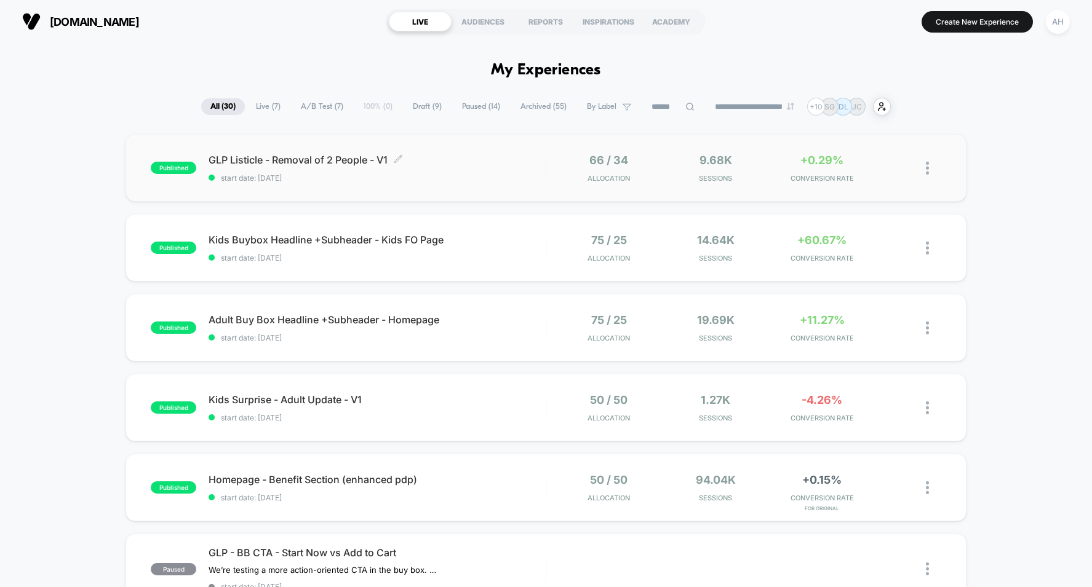
click at [522, 159] on span "GLP Listicle - Removal of 2 People - V1 Click to edit experience details" at bounding box center [376, 160] width 337 height 12
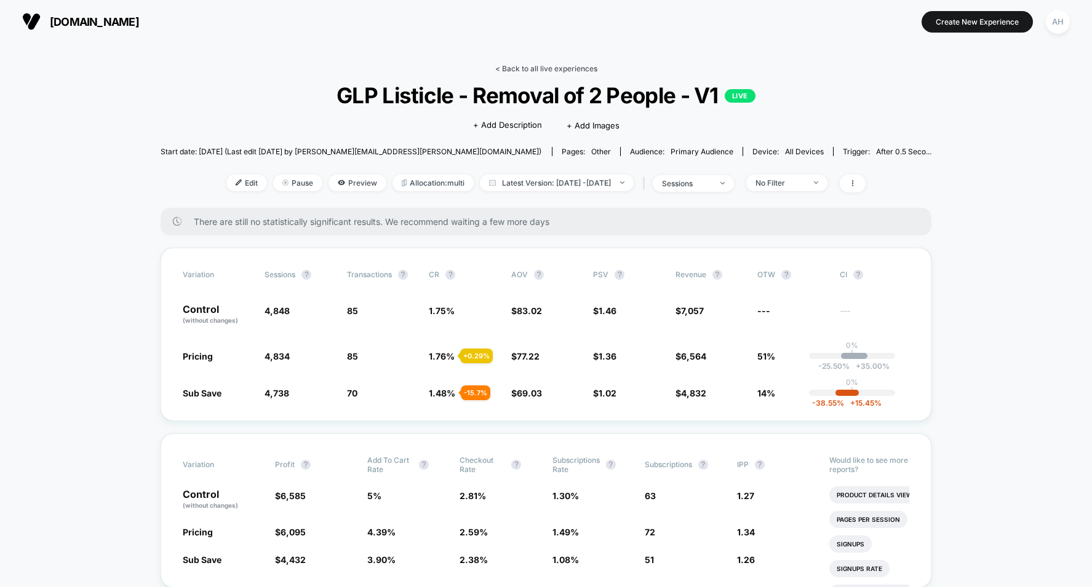
click at [547, 64] on link "< Back to all live experiences" at bounding box center [546, 68] width 102 height 9
